Goal: Task Accomplishment & Management: Use online tool/utility

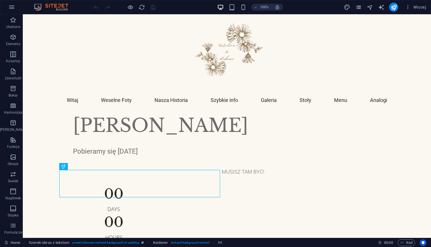
click at [359, 9] on icon "pages" at bounding box center [358, 7] width 7 height 7
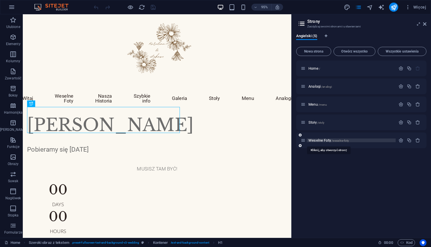
click at [315, 141] on span "Weselne Foty /weselne-foty" at bounding box center [328, 140] width 40 height 4
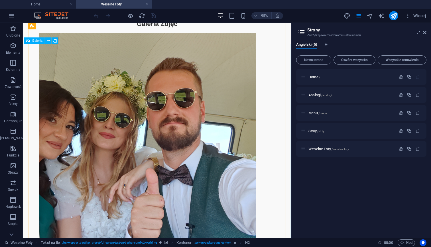
scroll to position [545, 0]
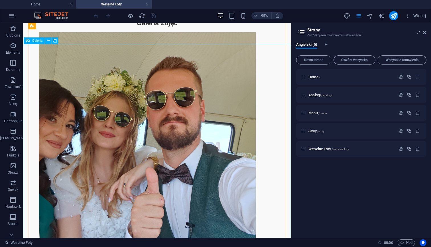
click at [117, 119] on li at bounding box center [154, 147] width 228 height 229
select select "4"
select select "px"
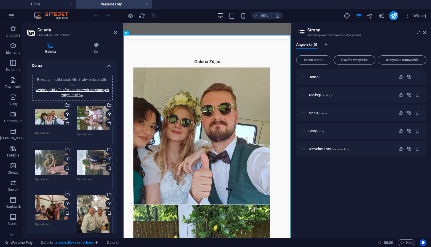
click at [80, 81] on div "Przeciągnij pliki tutaj, kliknij, aby wybrać pliki lub wybierz pliki z Plików l…" at bounding box center [72, 87] width 74 height 21
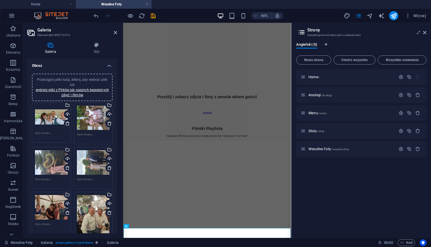
scroll to position [212, 0]
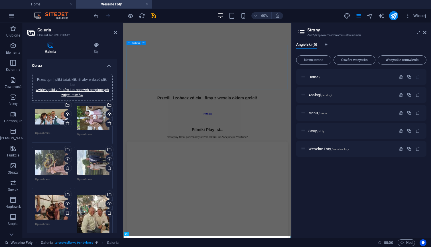
click at [325, 197] on div "Filmiki Playlista Następny filmik puszczamy strzałeczkami lub "obejrzyj w YouTu…" at bounding box center [263, 206] width 269 height 19
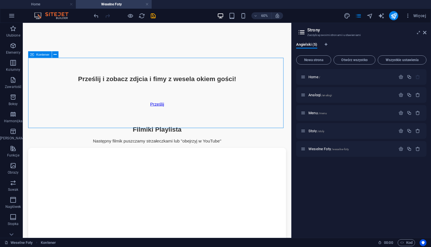
click at [243, 131] on div "Filmiki Playlista" at bounding box center [164, 135] width 271 height 8
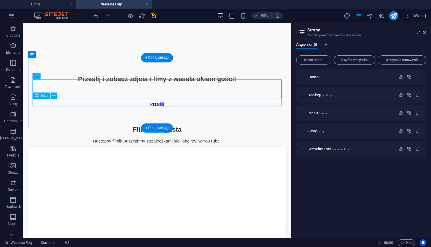
click at [212, 145] on div "Następny filmik puszczamy strzałeczkami lub "obejrzyj w YouTube"" at bounding box center [164, 147] width 271 height 5
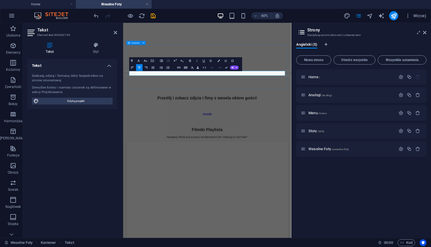
click at [316, 197] on div "Filmiki Playlista Następny filmik puszczamy strzałeczkami lub "obejrzyj w YouTu…" at bounding box center [263, 206] width 269 height 19
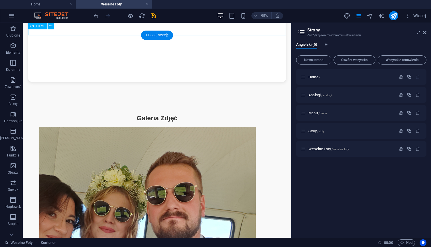
scroll to position [444, 0]
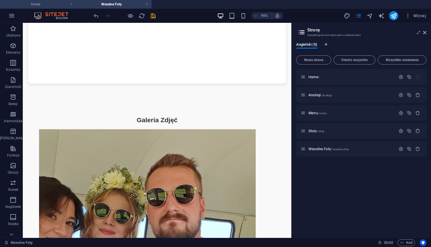
click at [49, 6] on h4 "Home" at bounding box center [38, 4] width 76 height 6
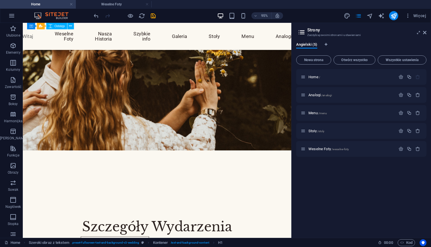
scroll to position [688, 0]
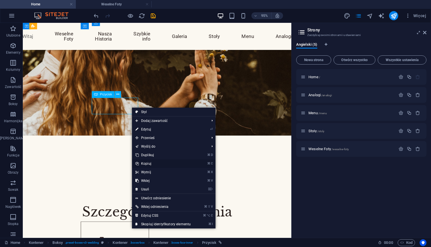
click at [155, 163] on link "⌘ C Kopiuj" at bounding box center [163, 163] width 62 height 9
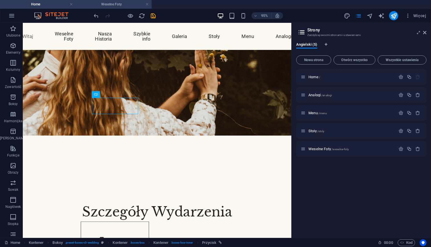
click at [117, 6] on h4 "Weselne Foty" at bounding box center [114, 4] width 76 height 6
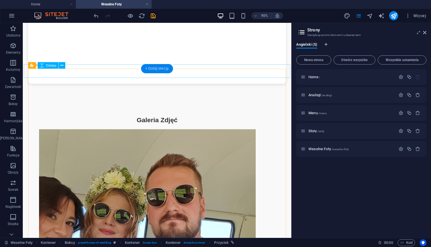
click at [162, 68] on div "+ Dodaj sekcję" at bounding box center [157, 68] width 32 height 9
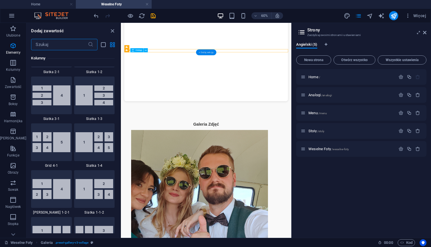
scroll to position [997, 0]
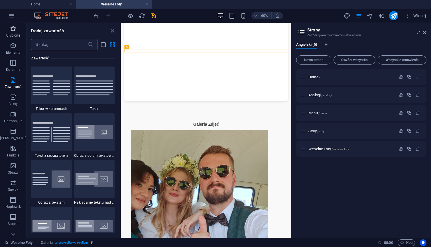
click at [9, 34] on p "Ulubione" at bounding box center [13, 35] width 14 height 5
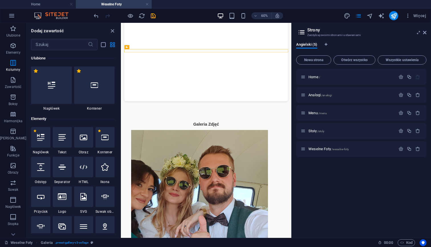
scroll to position [0, 0]
click at [88, 83] on div at bounding box center [94, 85] width 40 height 38
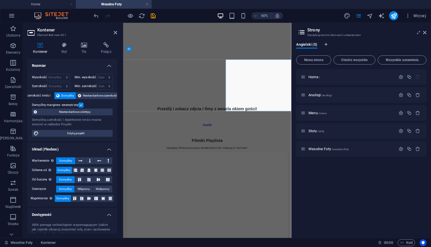
click at [88, 83] on div "Min. szerokość Żaden px rem % vh vw" at bounding box center [94, 85] width 38 height 7
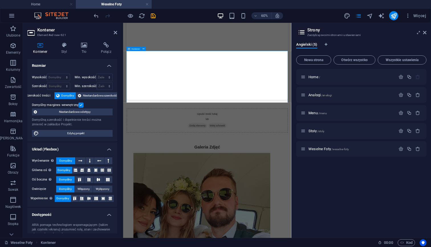
click at [281, 190] on span "Wklej schowek" at bounding box center [280, 194] width 30 height 8
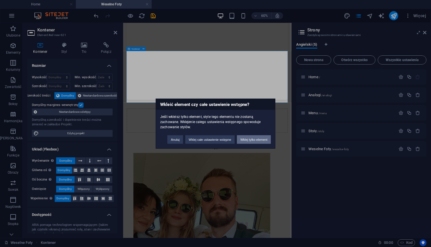
click at [252, 139] on button "Wklej tylko element" at bounding box center [254, 139] width 34 height 9
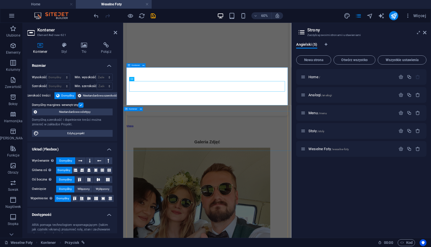
scroll to position [412, 0]
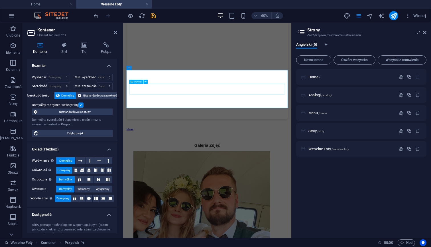
click at [172, 197] on div "Mapa" at bounding box center [263, 199] width 269 height 5
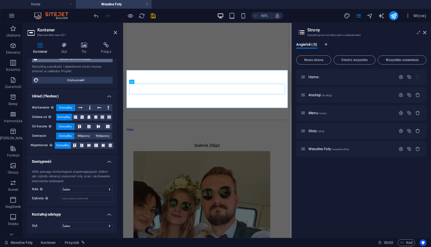
scroll to position [53, 0]
click at [94, 115] on icon at bounding box center [95, 117] width 3 height 7
click at [62, 115] on span "Domyślny" at bounding box center [64, 117] width 13 height 7
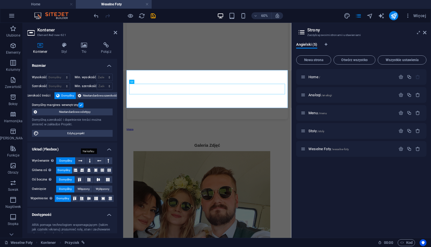
scroll to position [0, 0]
click at [143, 69] on icon at bounding box center [144, 68] width 2 height 4
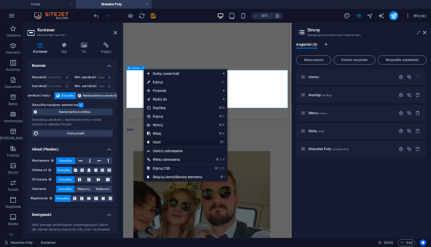
click at [163, 142] on link "⌦ Usuń" at bounding box center [175, 142] width 62 height 9
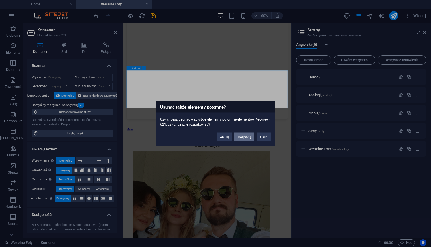
click at [248, 135] on button "Rozpakuj" at bounding box center [244, 136] width 20 height 9
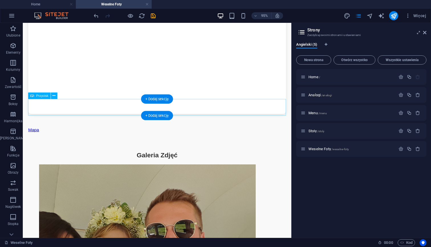
click at [66, 133] on div "Mapa" at bounding box center [164, 135] width 271 height 5
click at [54, 133] on div "Mapa" at bounding box center [164, 135] width 271 height 5
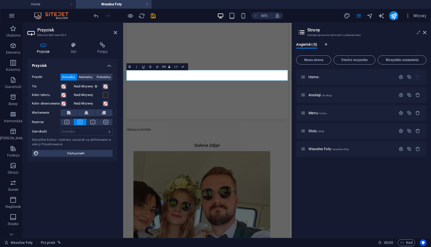
drag, startPoint x: 179, startPoint y: 113, endPoint x: 178, endPoint y: 111, distance: 3.1
click at [169, 197] on link "Obejrzyj w YouTube" at bounding box center [149, 199] width 40 height 5
click at [204, 222] on div "Galeria Zdjęć" at bounding box center [263, 226] width 269 height 8
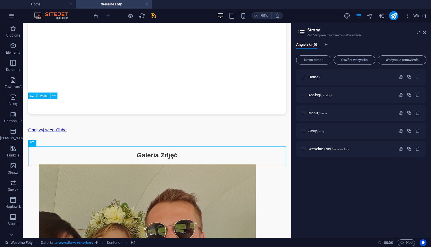
click at [131, 133] on div "Obejrzyj w YouTube" at bounding box center [164, 135] width 271 height 5
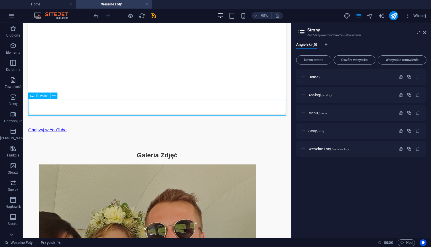
click at [107, 133] on div "Obejrzyj w YouTube" at bounding box center [164, 135] width 271 height 5
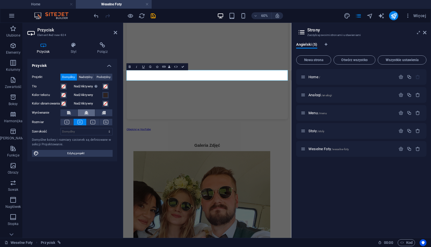
click at [88, 112] on icon at bounding box center [86, 112] width 4 height 7
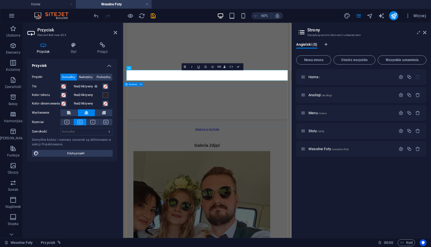
click at [164, 222] on div "Galeria Zdjęć" at bounding box center [263, 226] width 269 height 8
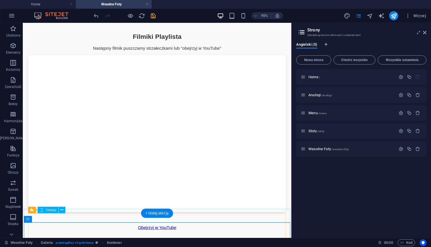
scroll to position [304, 0]
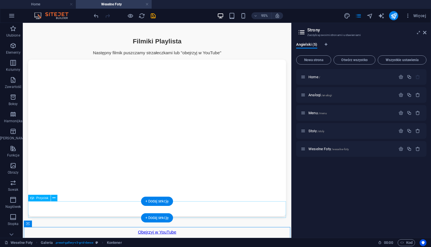
click at [200, 240] on div "Obejrzyj w YouTube" at bounding box center [164, 242] width 271 height 5
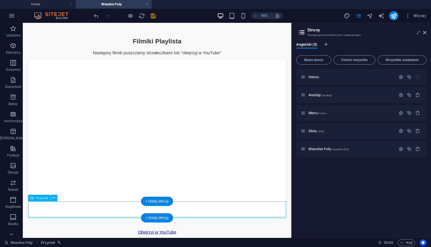
click at [200, 240] on div "Obejrzyj w YouTube" at bounding box center [164, 242] width 271 height 5
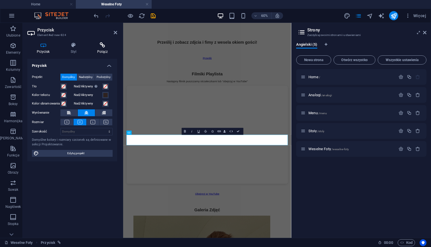
click at [104, 48] on h4 "Połącz" at bounding box center [102, 48] width 29 height 12
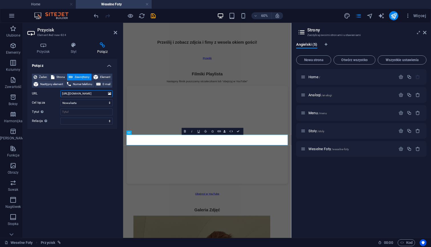
click at [82, 94] on input "[URL][DOMAIN_NAME]" at bounding box center [86, 93] width 52 height 7
paste input "[DOMAIN_NAME][URL]"
type input "[URL][DOMAIN_NAME]"
click at [160, 127] on div "Playlista YouTube" at bounding box center [263, 208] width 269 height 163
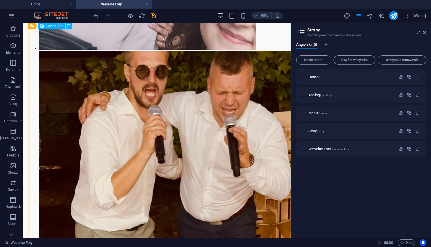
scroll to position [6995, 0]
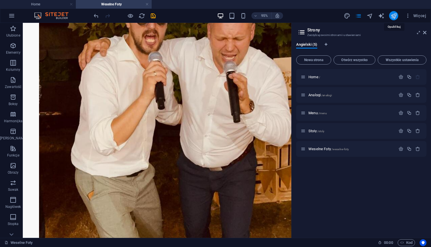
click at [395, 17] on icon "publish" at bounding box center [394, 16] width 7 height 7
